Goal: Entertainment & Leisure: Consume media (video, audio)

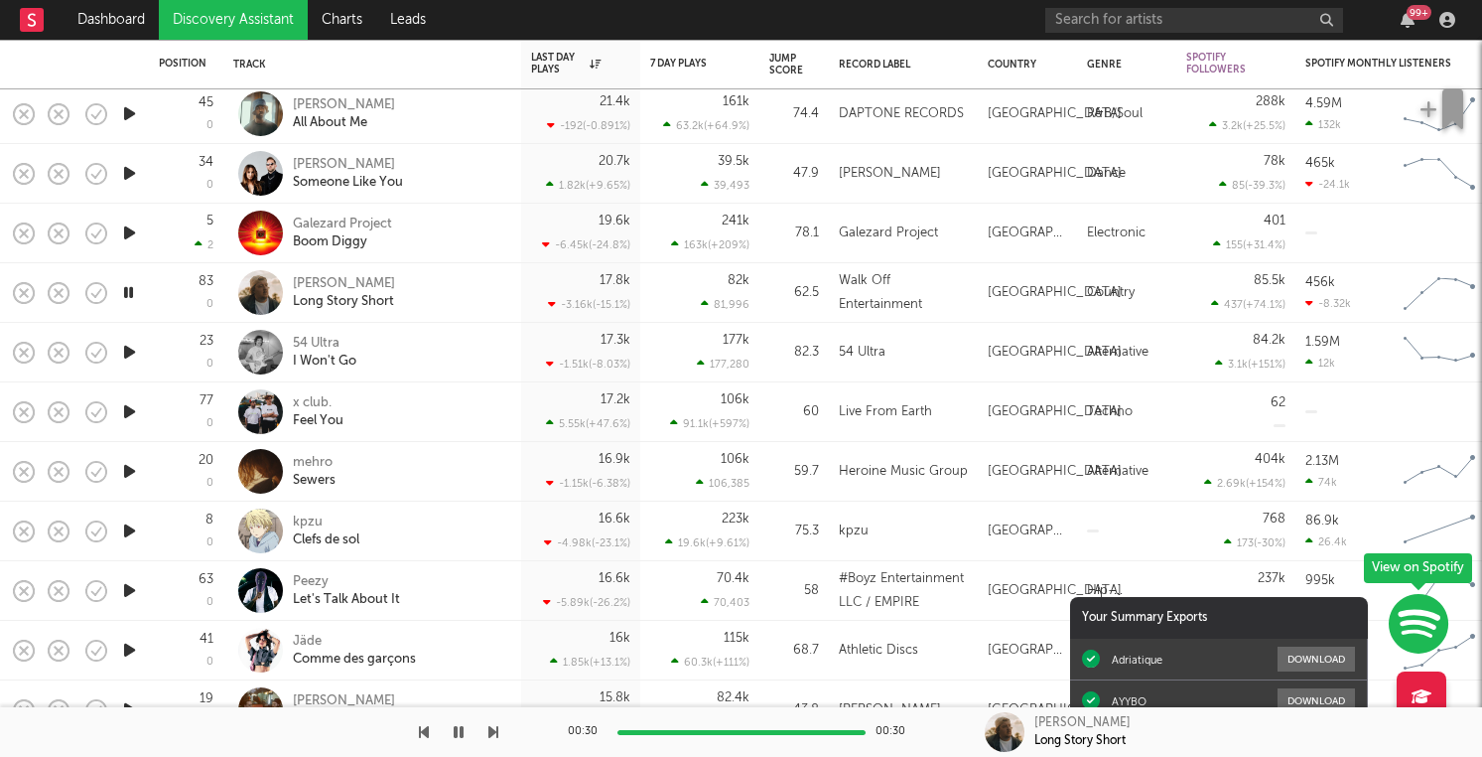
click at [132, 352] on icon "button" at bounding box center [129, 352] width 21 height 25
click at [86, 292] on icon "button" at bounding box center [96, 292] width 21 height 21
click at [626, 733] on div at bounding box center [501, 732] width 248 height 5
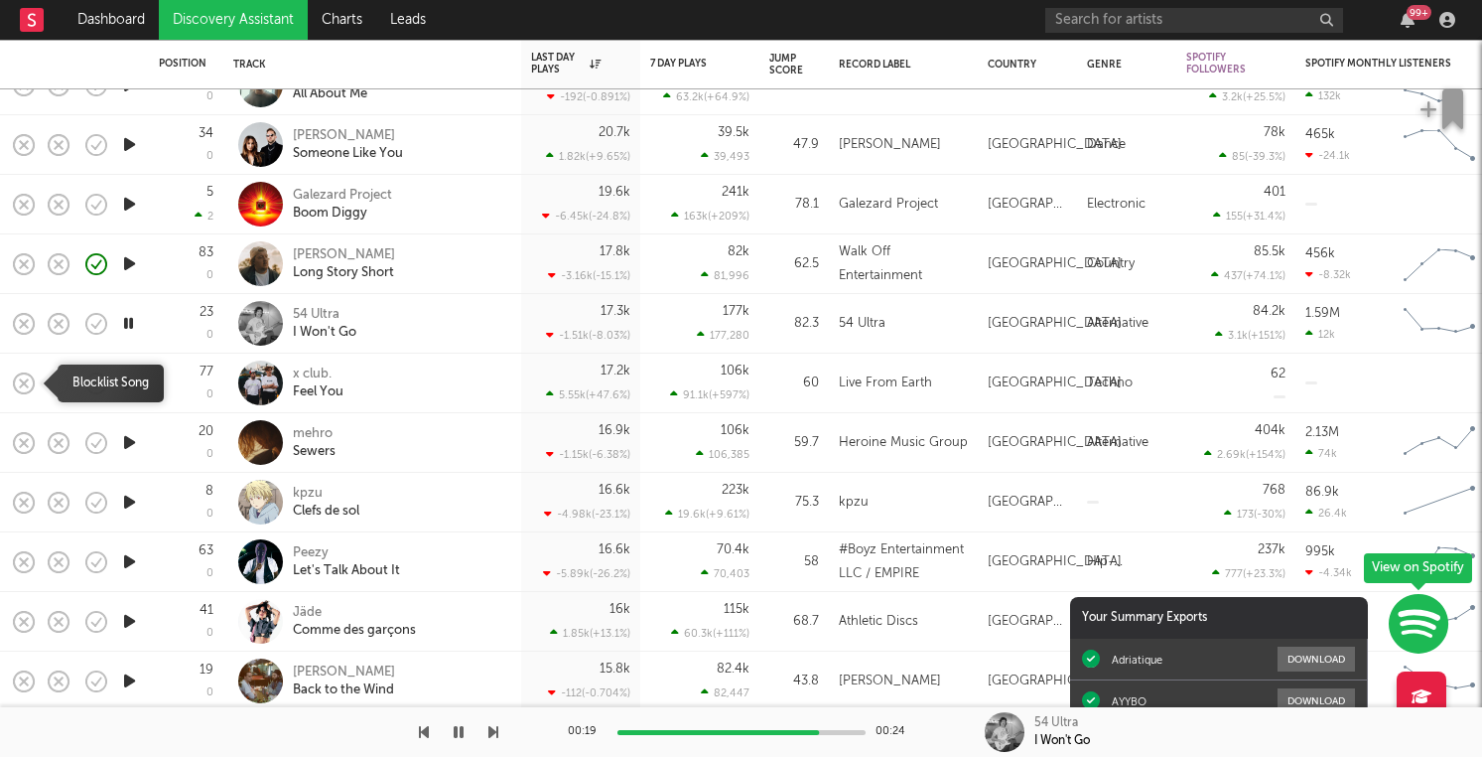
click at [22, 386] on icon "button" at bounding box center [24, 383] width 28 height 28
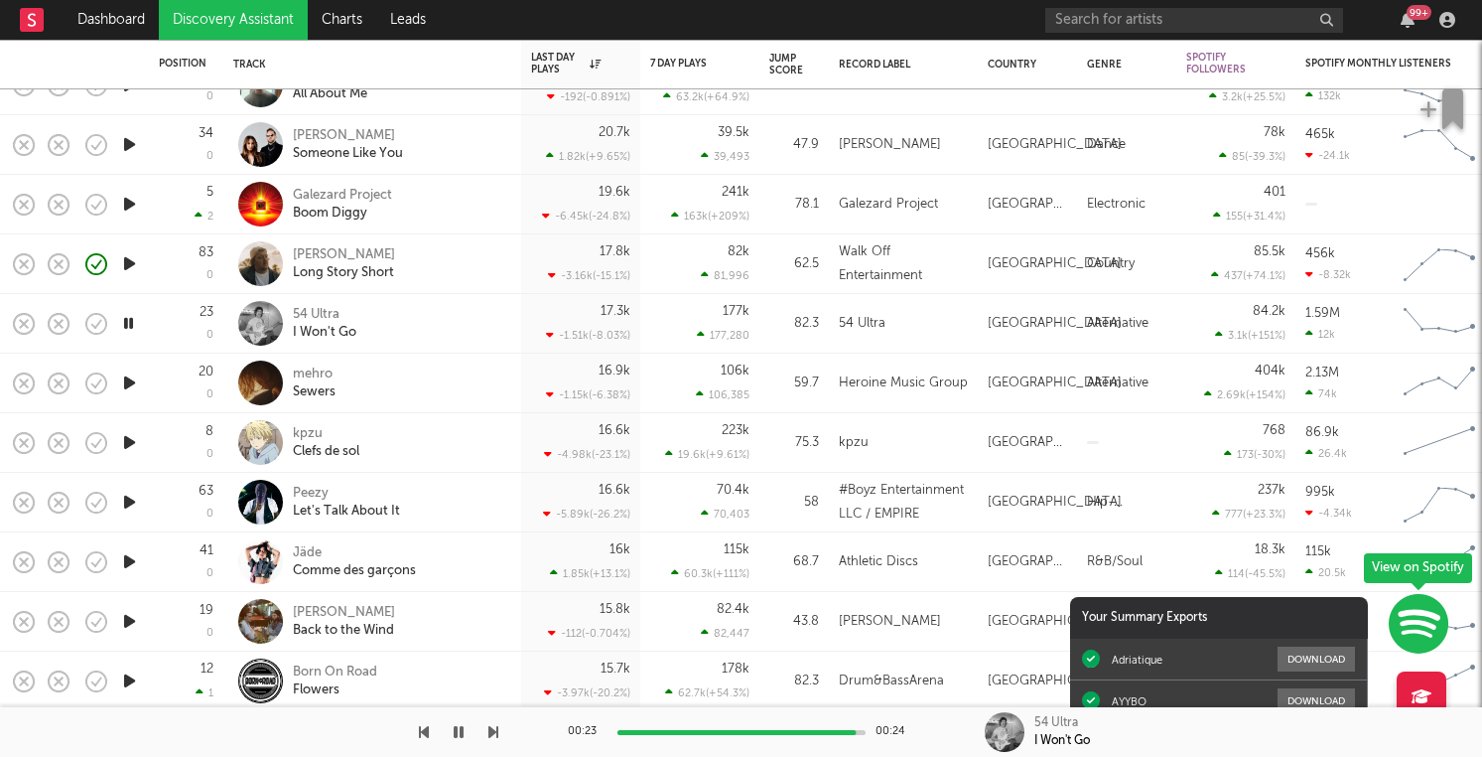
click at [134, 384] on icon "button" at bounding box center [129, 382] width 21 height 25
click at [25, 322] on rect "button" at bounding box center [24, 323] width 8 height 8
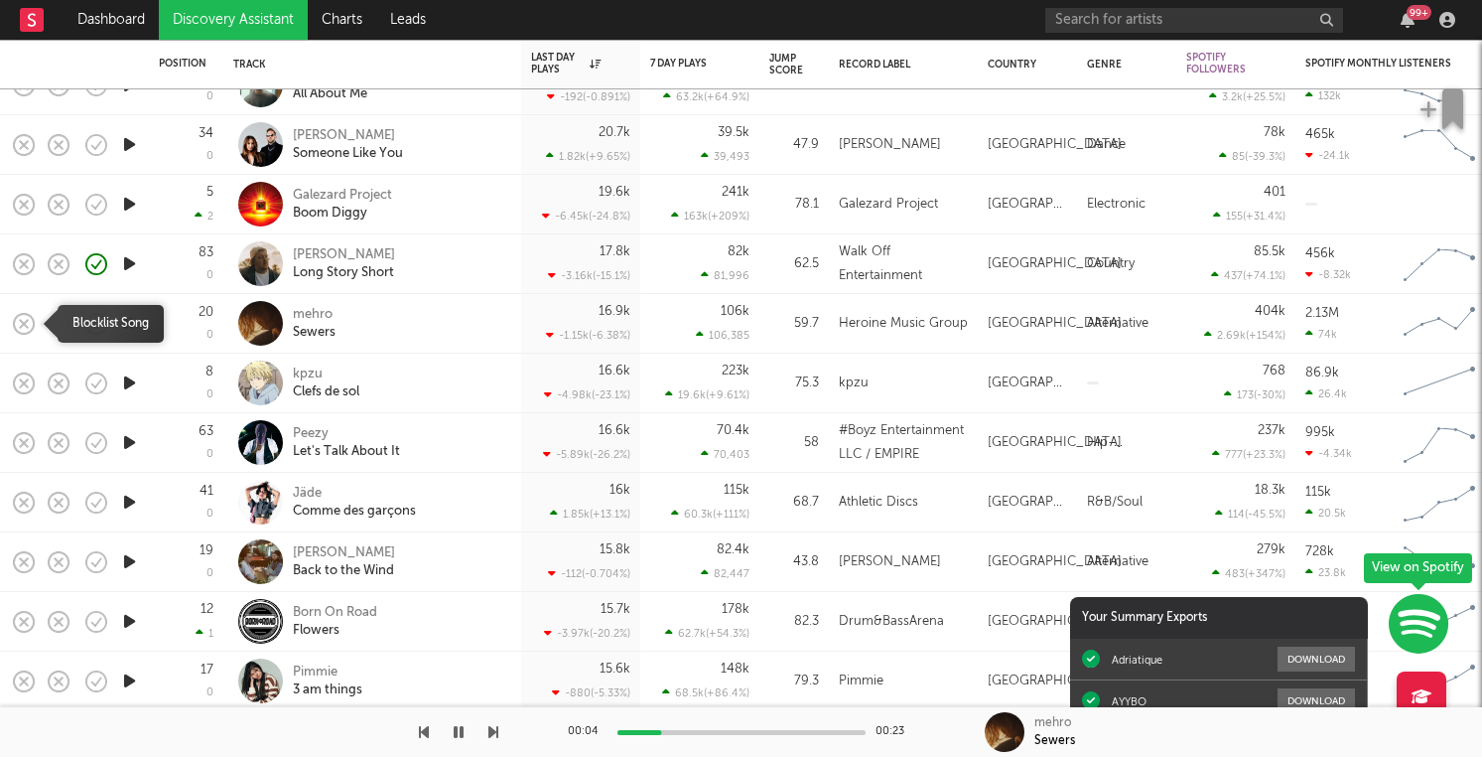
click at [26, 320] on rect "button" at bounding box center [24, 323] width 8 height 8
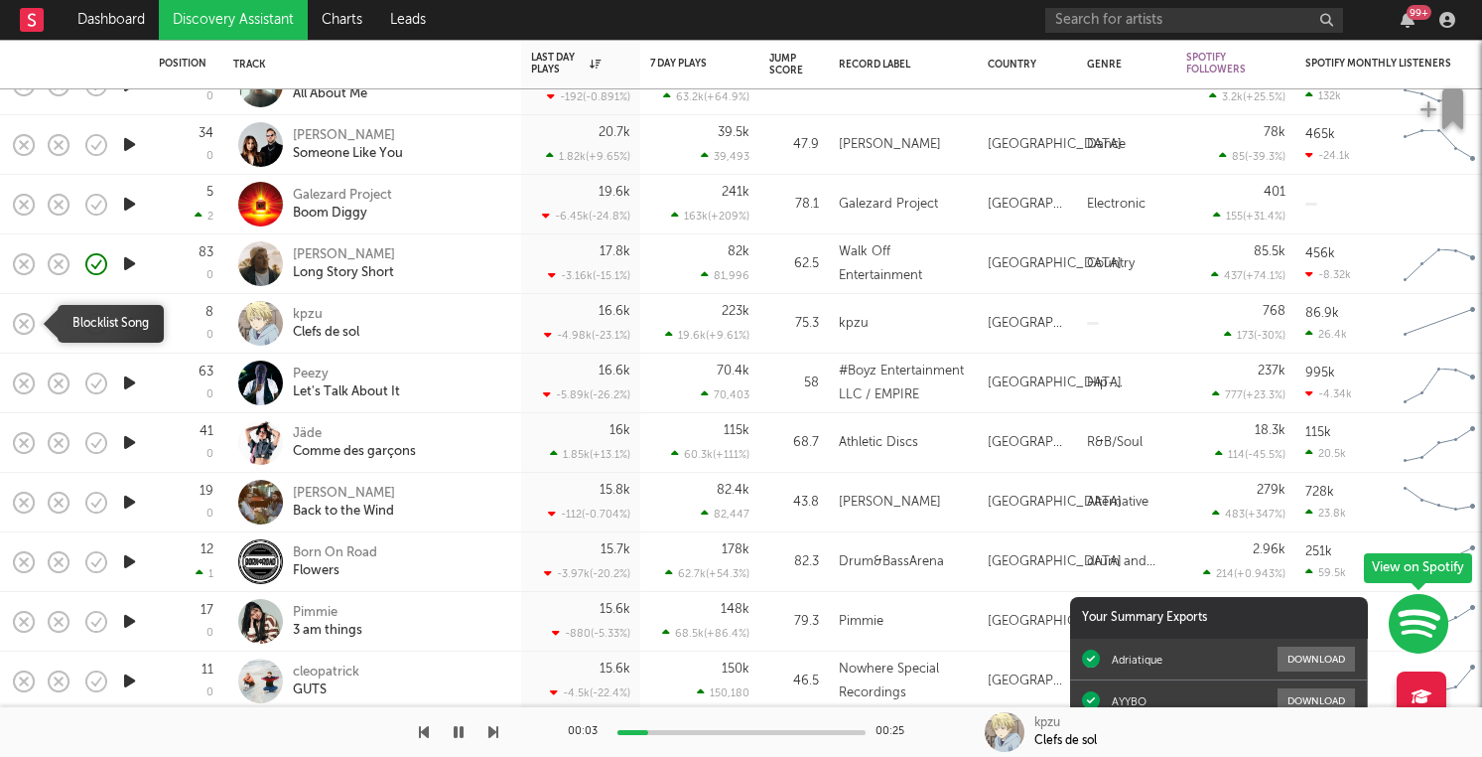
click at [22, 325] on icon "button" at bounding box center [24, 324] width 28 height 28
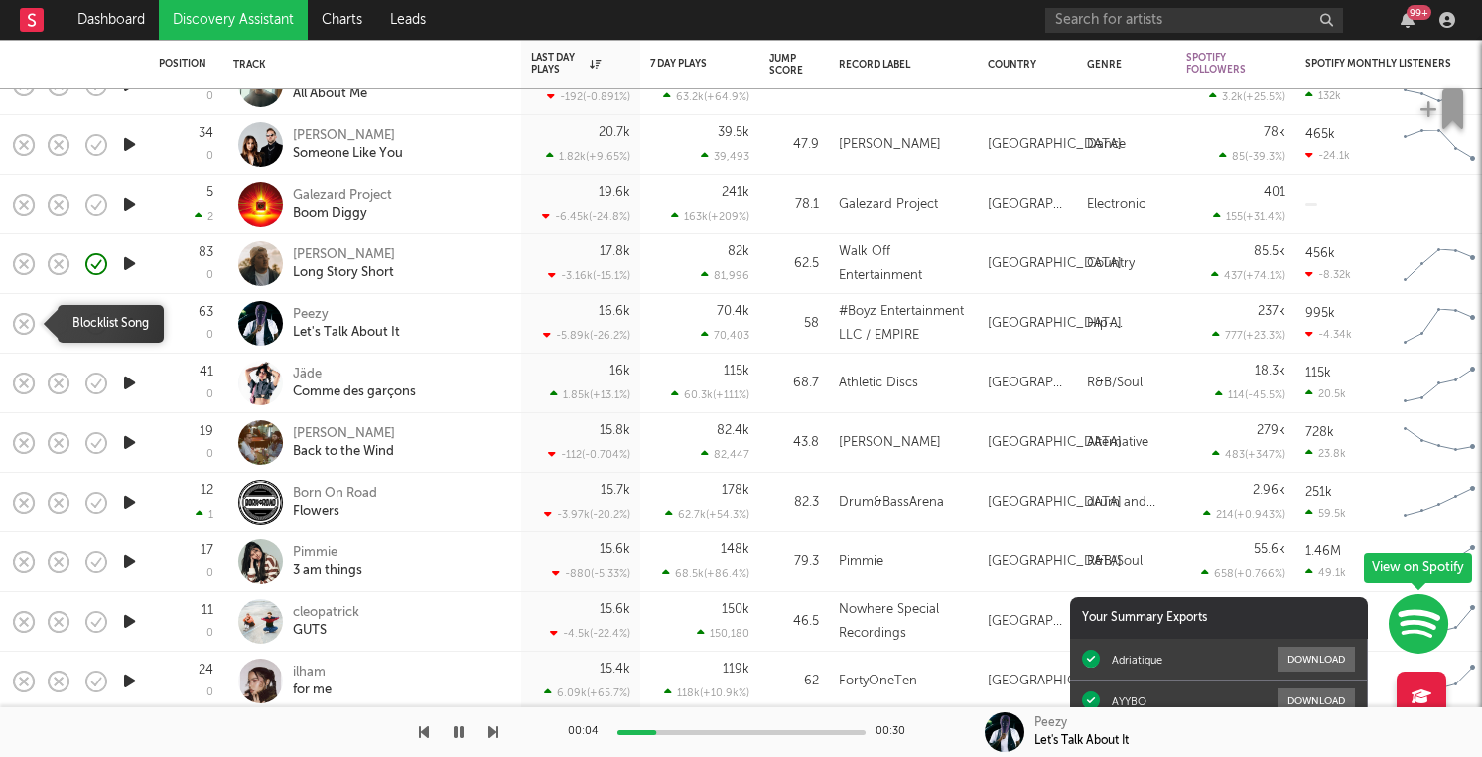
click at [27, 319] on rect "button" at bounding box center [24, 323] width 8 height 8
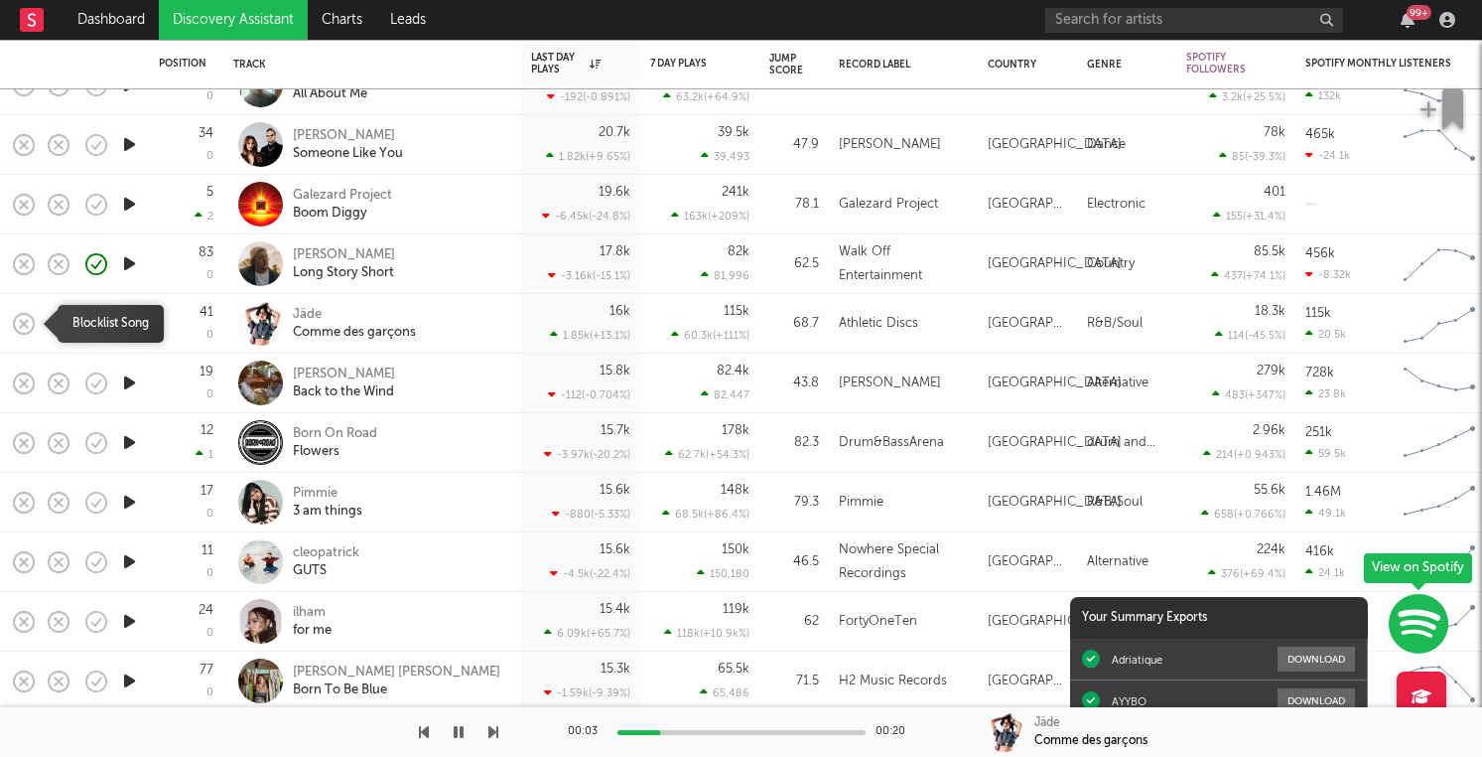
click at [27, 319] on rect "button" at bounding box center [24, 323] width 8 height 8
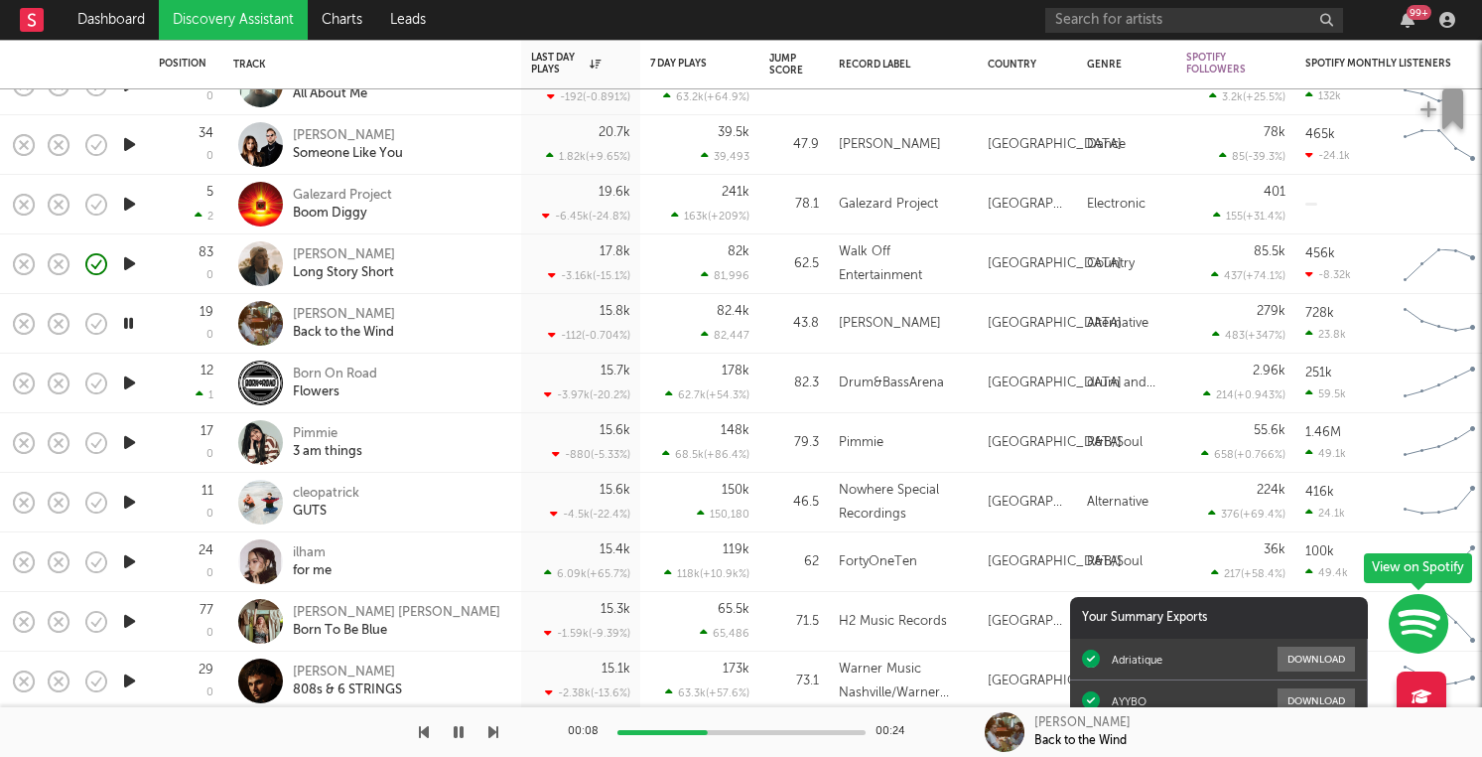
drag, startPoint x: 27, startPoint y: 318, endPoint x: 310, endPoint y: 414, distance: 298.9
click at [311, 415] on div "73 0 Jervis Campbell good grief! 24.2k -4.37k ( -15.3 % ) 100k 100,210 69 JC Un…" at bounding box center [1027, 3] width 2055 height 4731
click at [27, 324] on icon "button" at bounding box center [24, 324] width 28 height 28
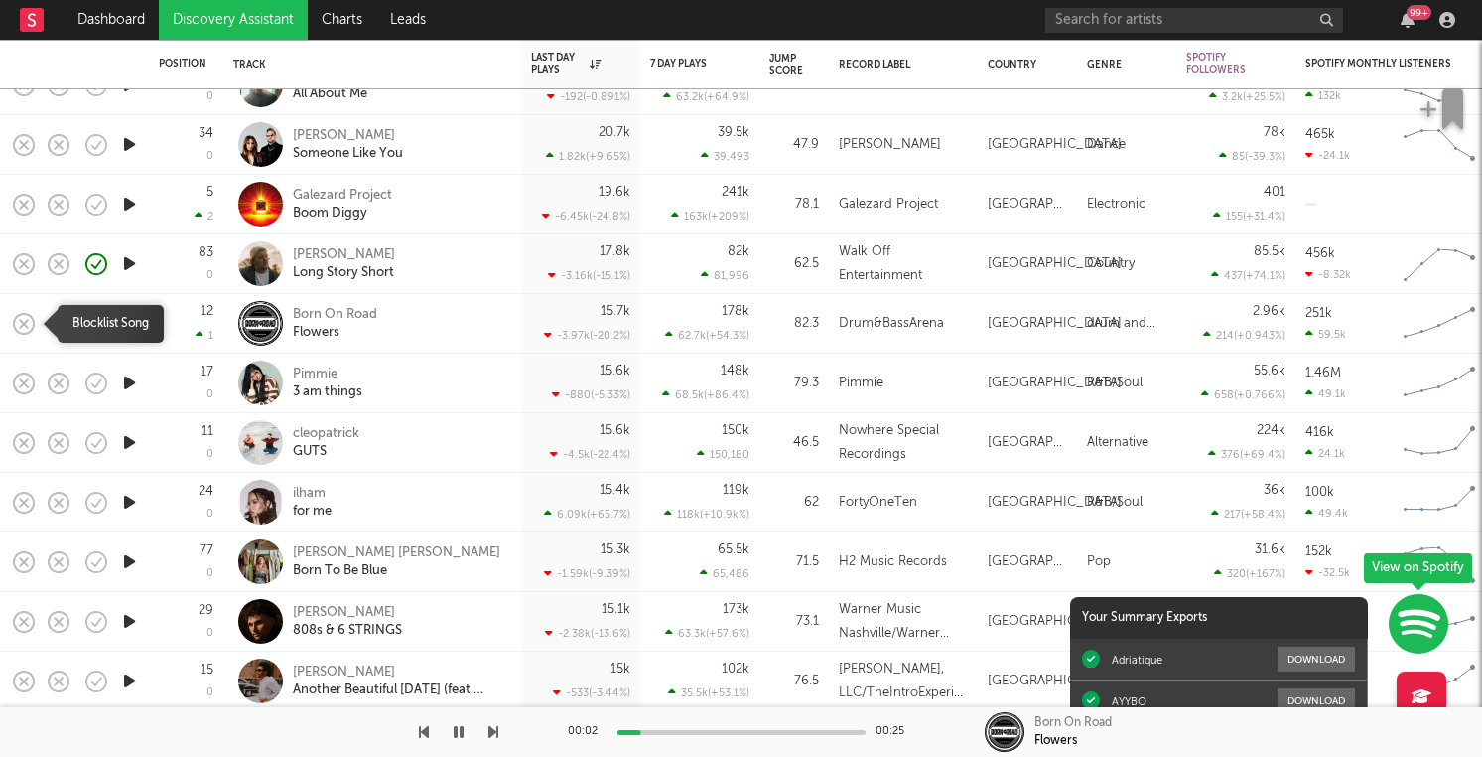
click at [20, 321] on rect "button" at bounding box center [24, 323] width 8 height 8
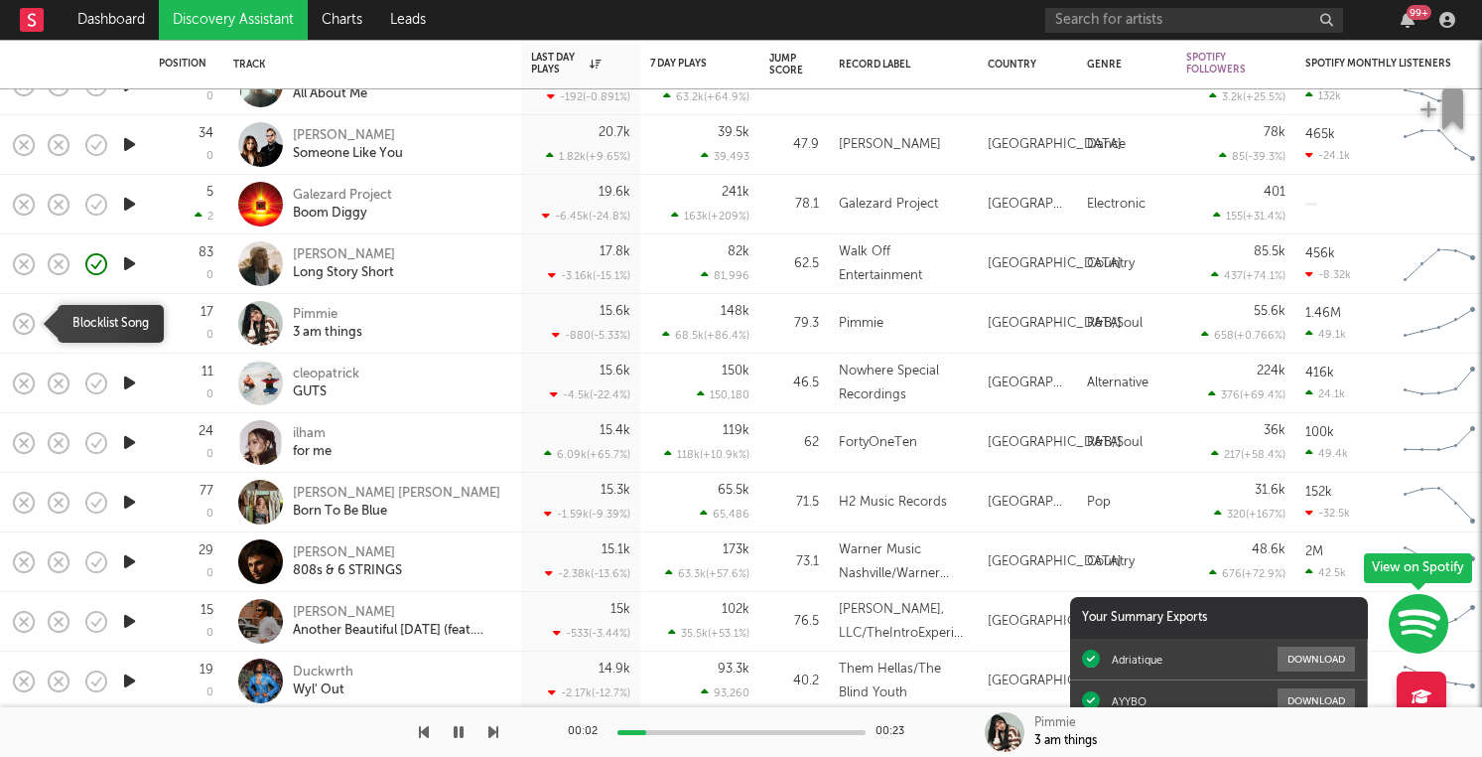
click at [20, 320] on rect "button" at bounding box center [24, 323] width 8 height 8
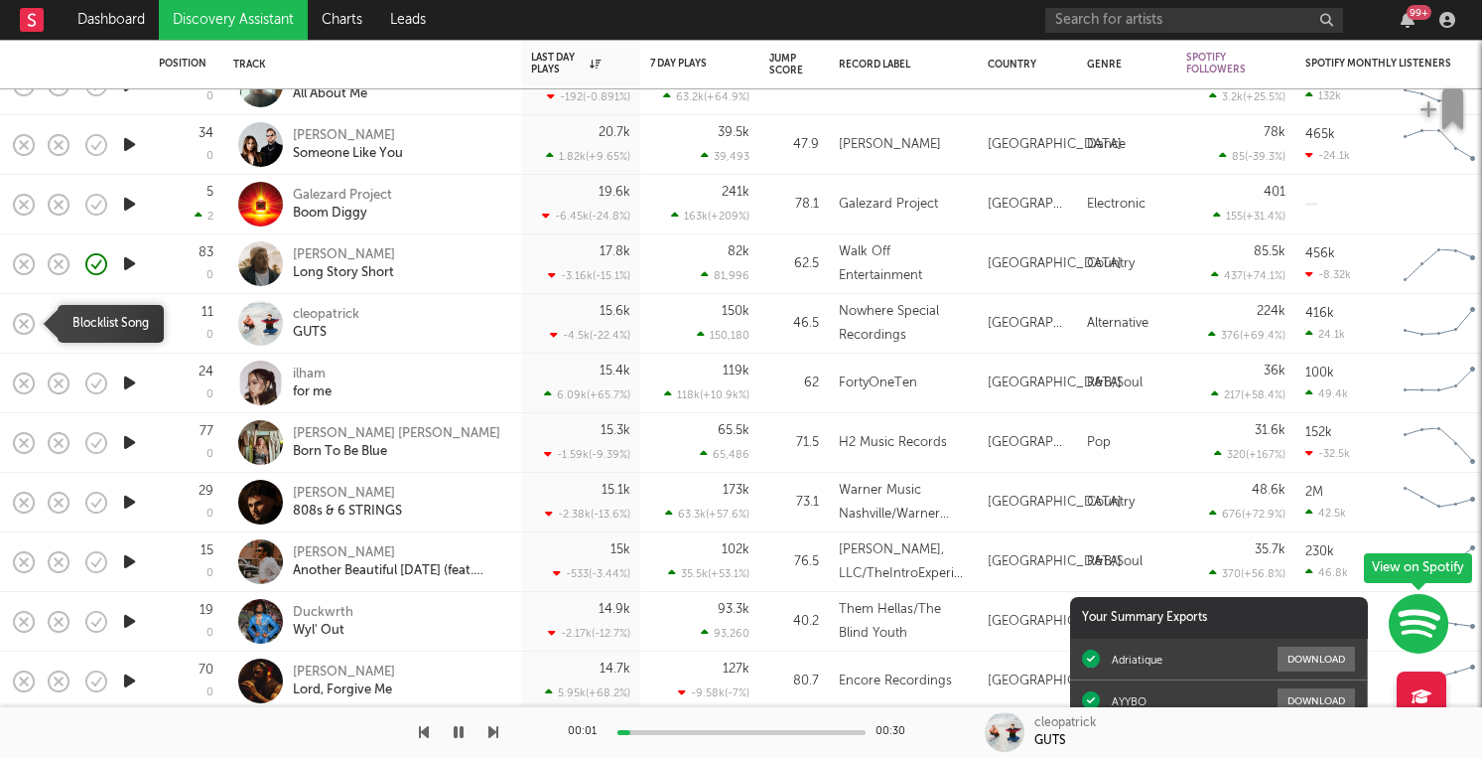
click at [20, 320] on rect "button" at bounding box center [24, 323] width 8 height 8
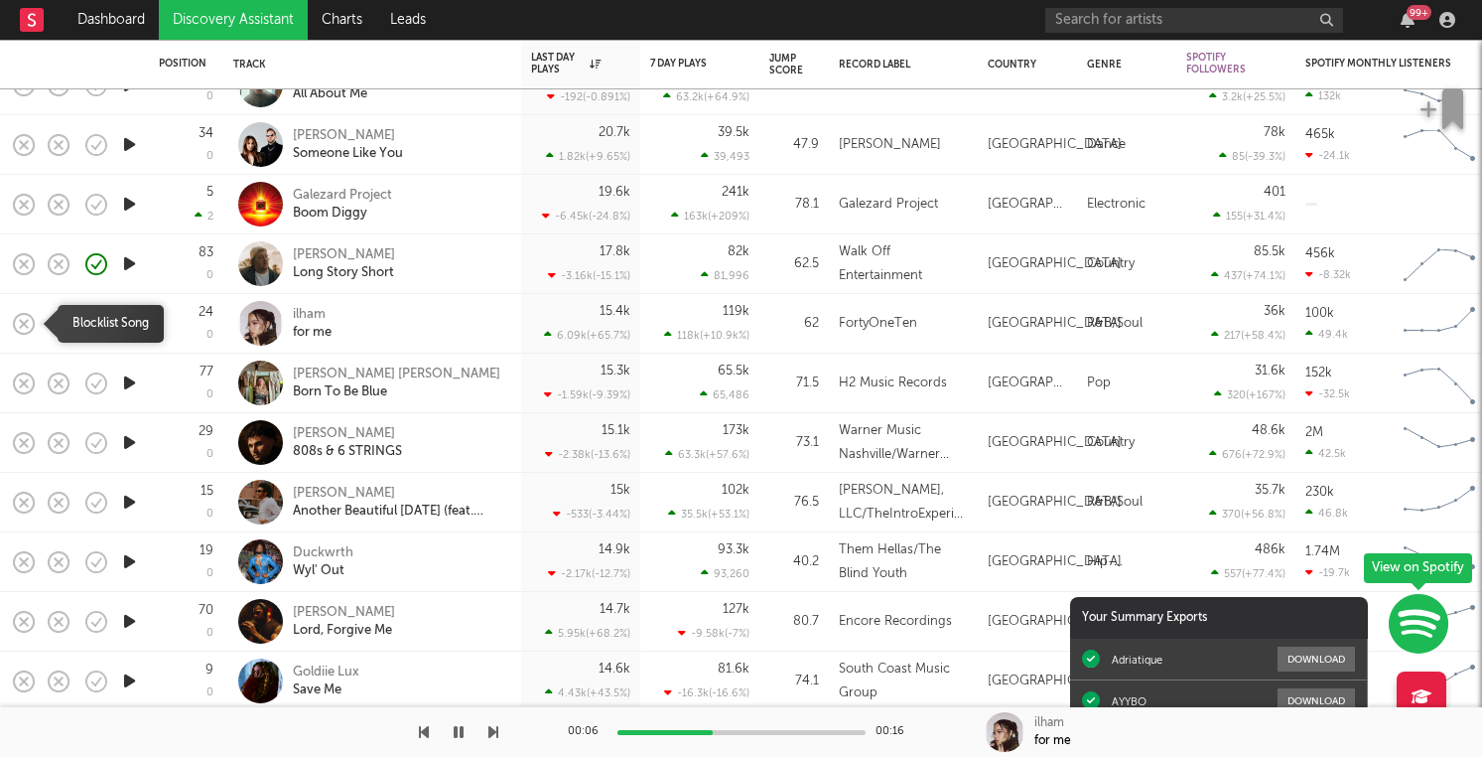
click at [20, 320] on rect "button" at bounding box center [24, 323] width 8 height 8
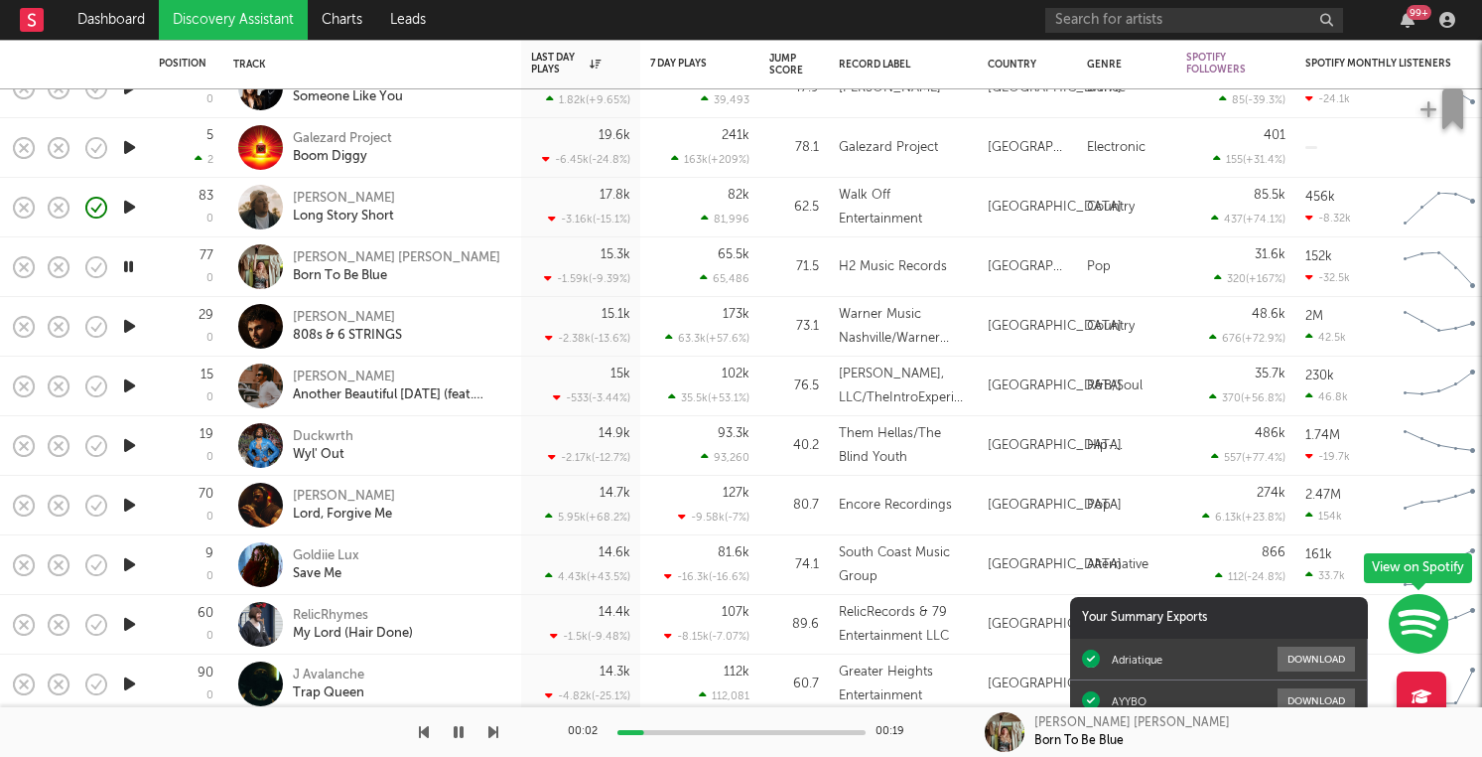
click at [132, 324] on icon "button" at bounding box center [129, 326] width 21 height 25
click at [22, 326] on rect "button" at bounding box center [24, 326] width 8 height 8
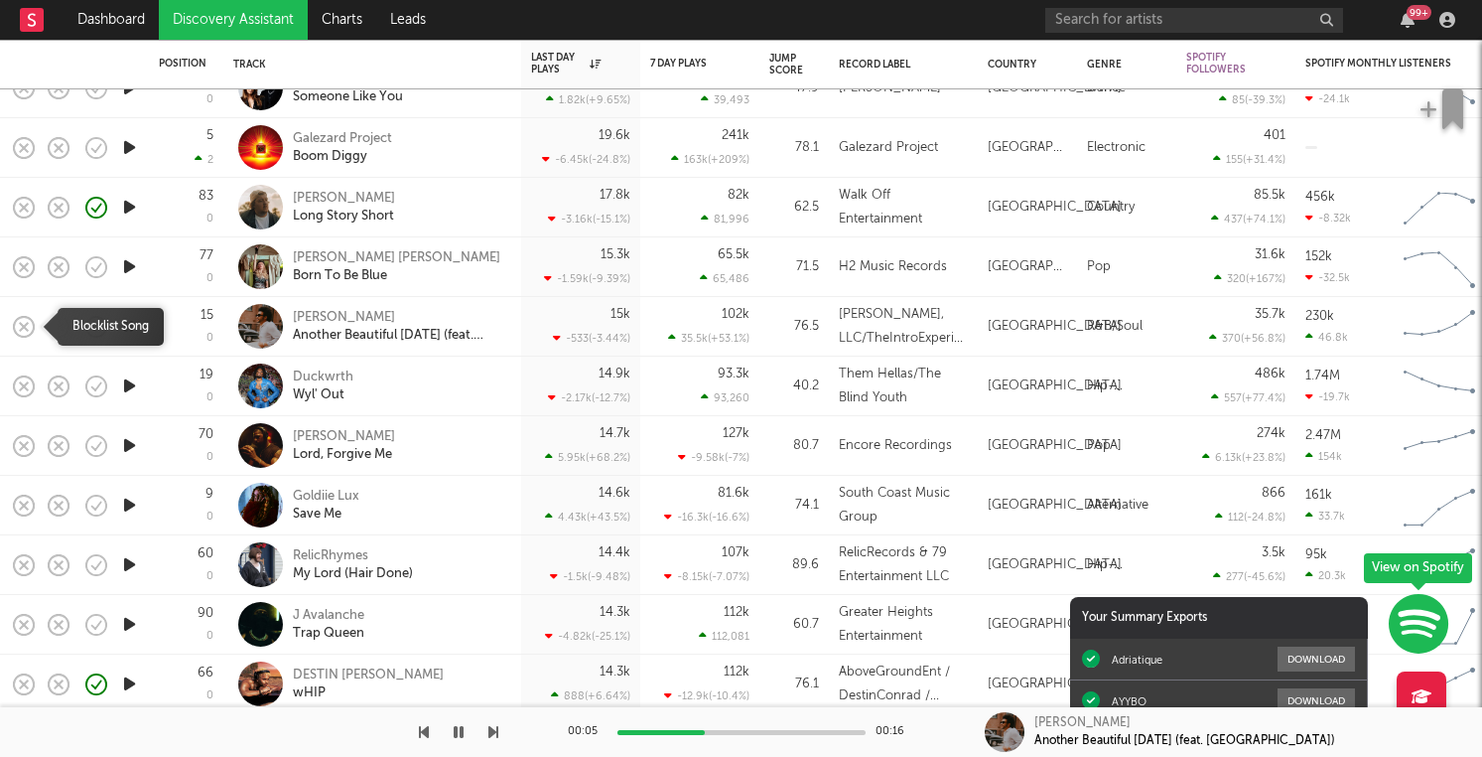
click at [27, 325] on icon "button" at bounding box center [24, 327] width 28 height 28
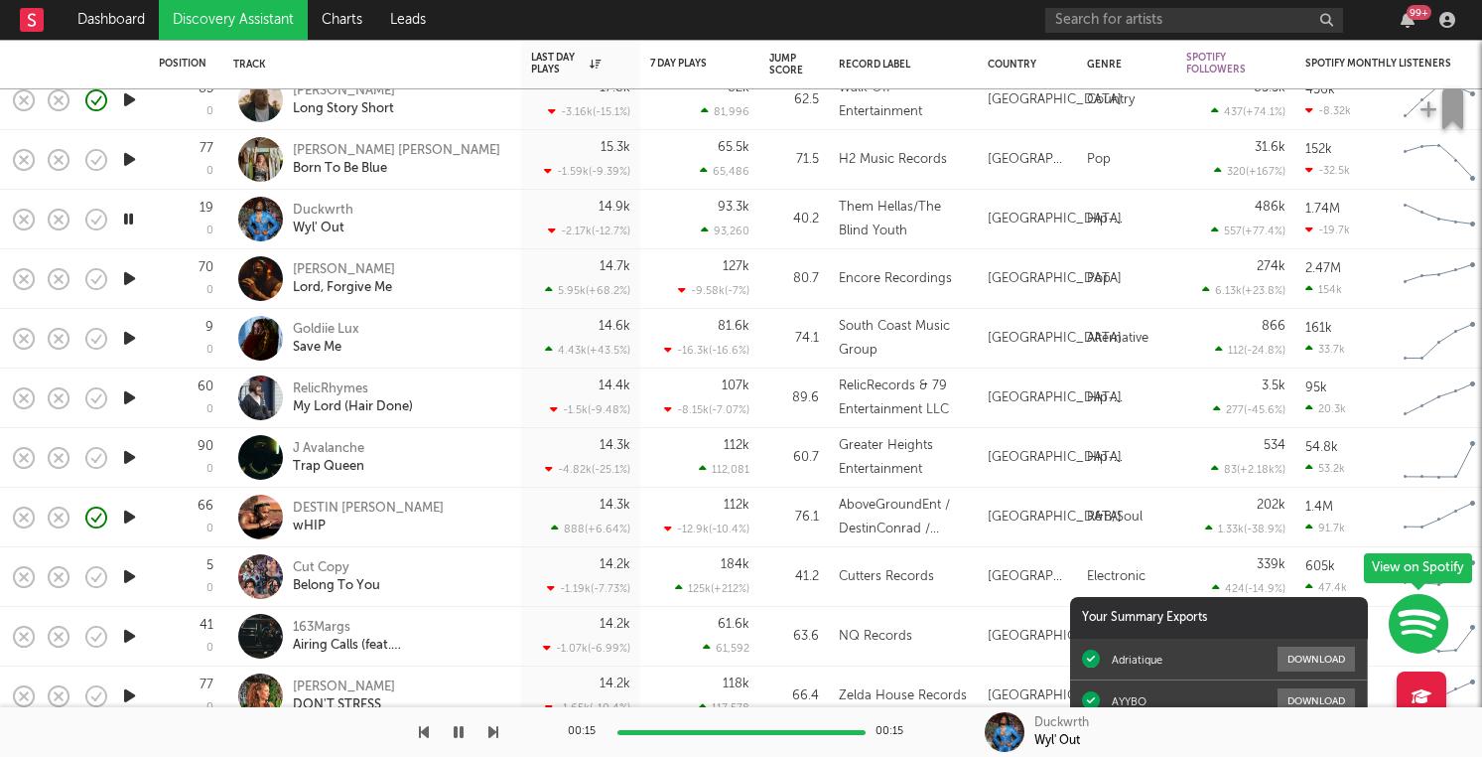
click at [130, 278] on icon "button" at bounding box center [129, 278] width 21 height 25
click at [101, 215] on icon "button" at bounding box center [96, 220] width 28 height 28
click at [25, 278] on rect "button" at bounding box center [24, 278] width 8 height 8
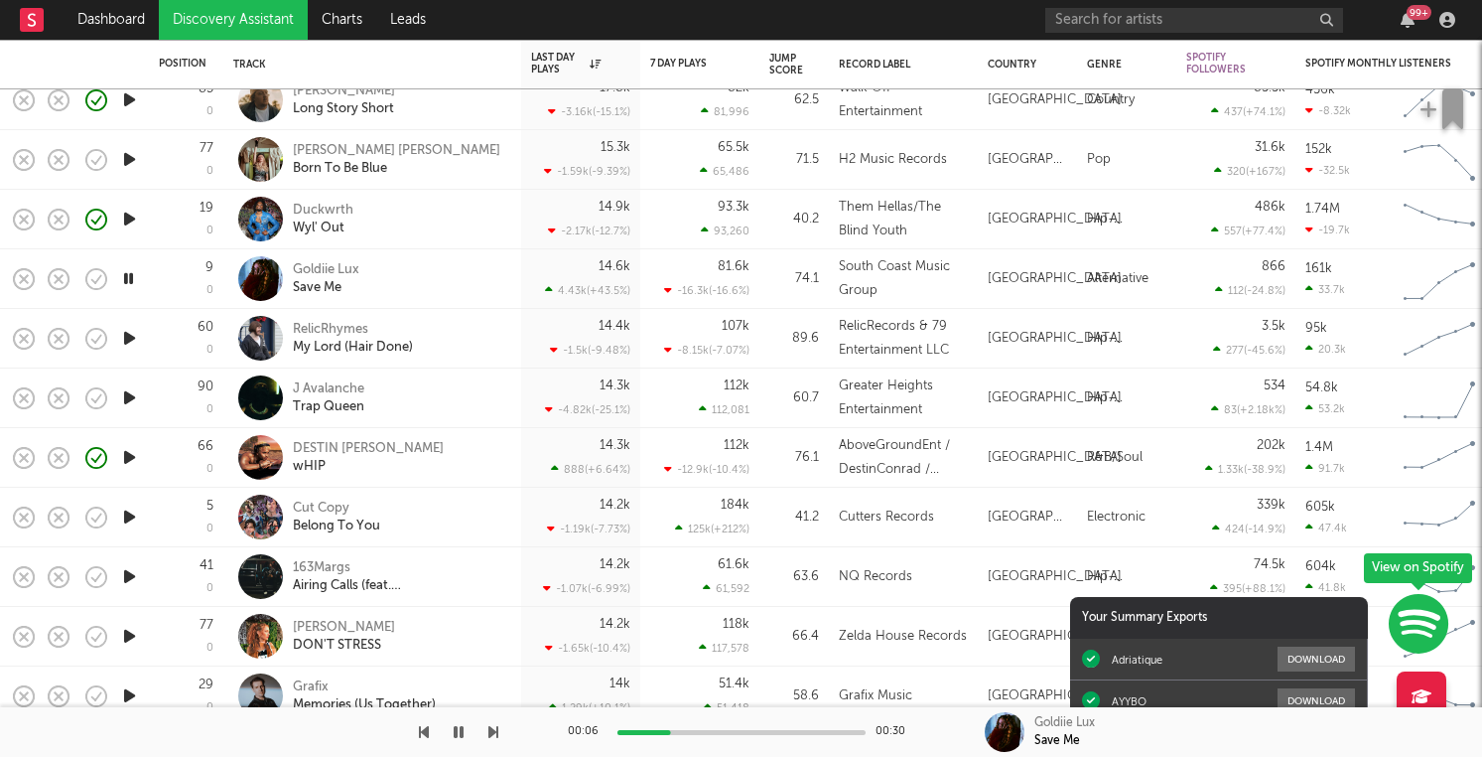
click at [670, 731] on div at bounding box center [742, 732] width 248 height 5
